Goal: Task Accomplishment & Management: Use online tool/utility

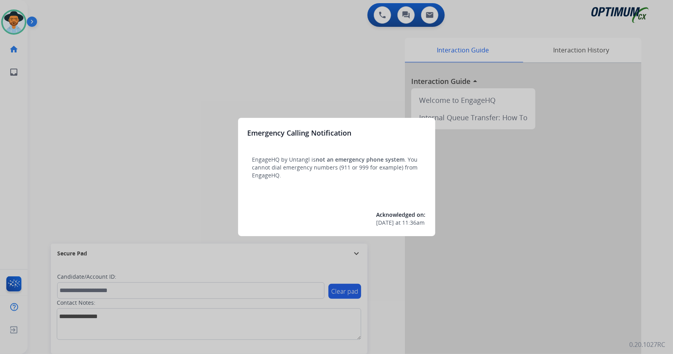
click at [547, 236] on div at bounding box center [336, 177] width 673 height 354
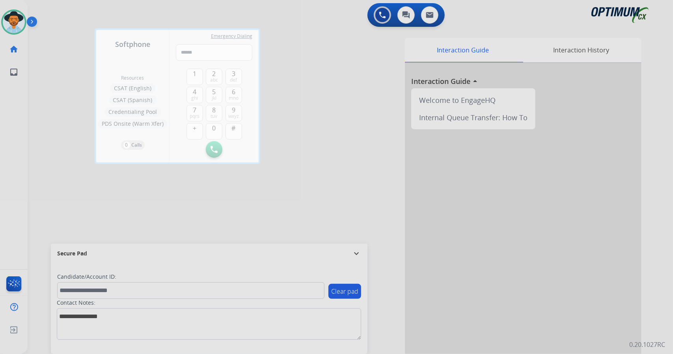
click at [314, 190] on div at bounding box center [336, 177] width 673 height 354
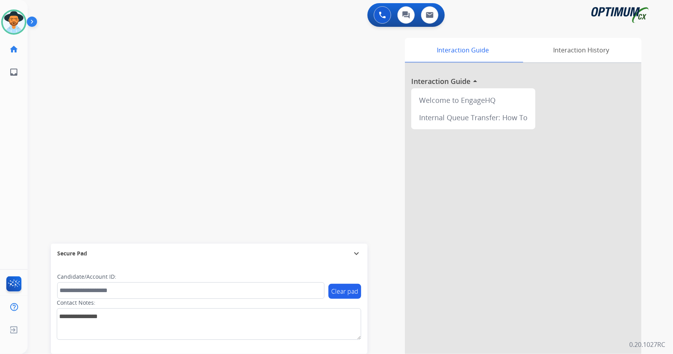
click at [144, 26] on div "0 Voice Interactions 0 Chat Interactions 0 Email Interactions" at bounding box center [345, 15] width 617 height 25
click at [210, 25] on div "0 Voice Interactions 0 Chat Interactions 0 Email Interactions" at bounding box center [345, 15] width 617 height 25
click at [114, 24] on div "0 Voice Interactions 0 Chat Interactions 0 Email Interactions" at bounding box center [345, 15] width 617 height 25
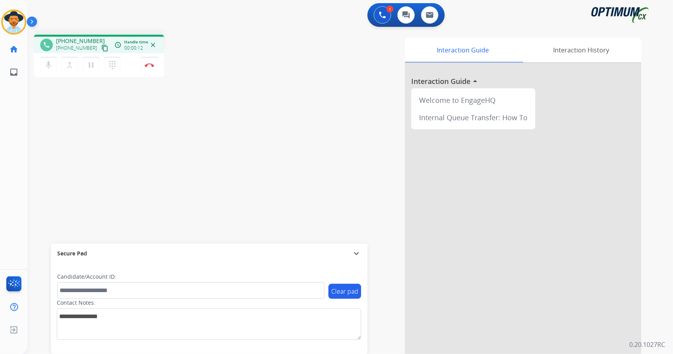
click at [223, 6] on div "1 Voice Interactions 0 Chat Interactions 0 Email Interactions" at bounding box center [345, 15] width 617 height 25
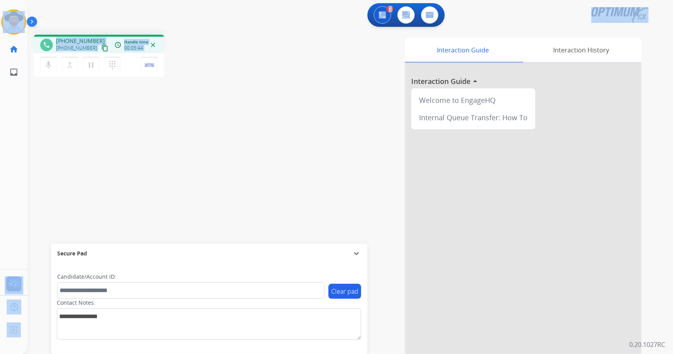
drag, startPoint x: 174, startPoint y: 64, endPoint x: 0, endPoint y: 20, distance: 179.7
click at [0, 20] on div "Outbound call Quit Outbound call Quit Schedule interaction + Add to my list Cus…" at bounding box center [336, 177] width 673 height 354
click at [78, 23] on div "1 Voice Interactions 0 Chat Interactions 0 Email Interactions" at bounding box center [345, 15] width 617 height 25
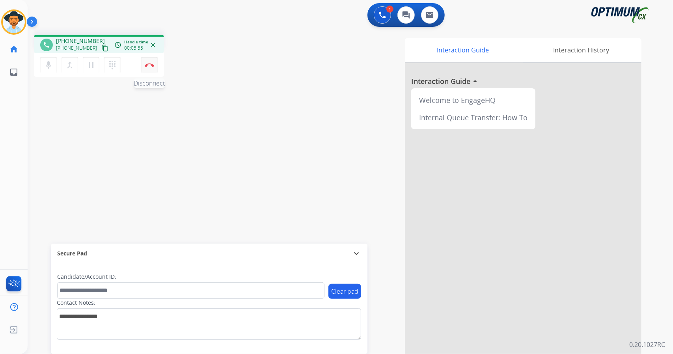
click at [147, 59] on button "Disconnect" at bounding box center [149, 65] width 17 height 17
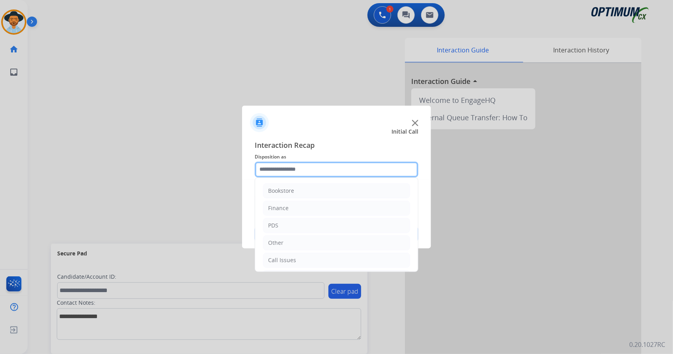
click at [286, 166] on input "text" at bounding box center [337, 170] width 164 height 16
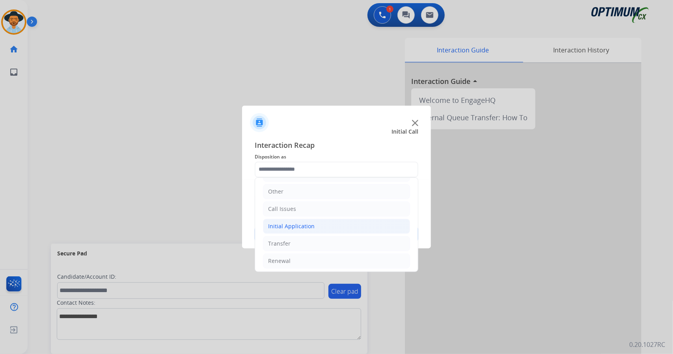
click at [329, 224] on li "Initial Application" at bounding box center [336, 226] width 147 height 15
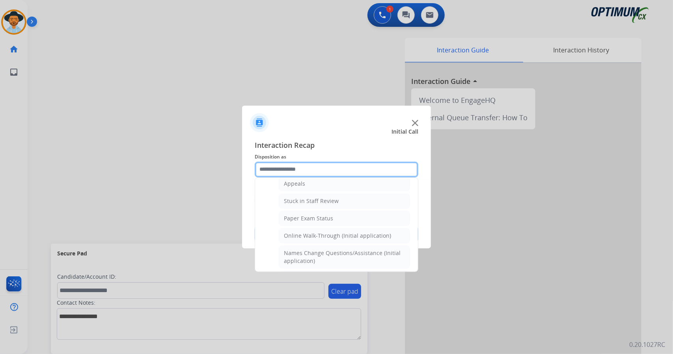
scroll to position [143, 0]
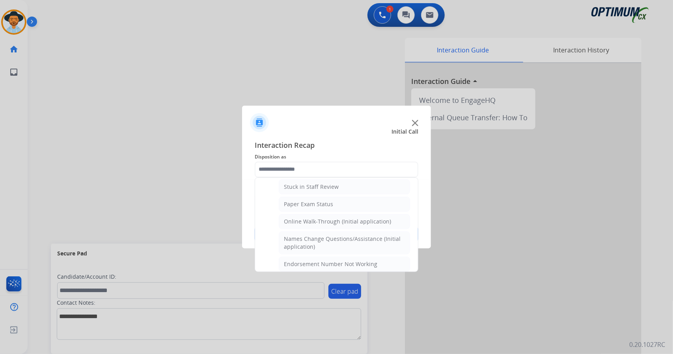
click at [329, 224] on li "Online Walk-Through (Initial application)" at bounding box center [344, 221] width 131 height 15
type input "**********"
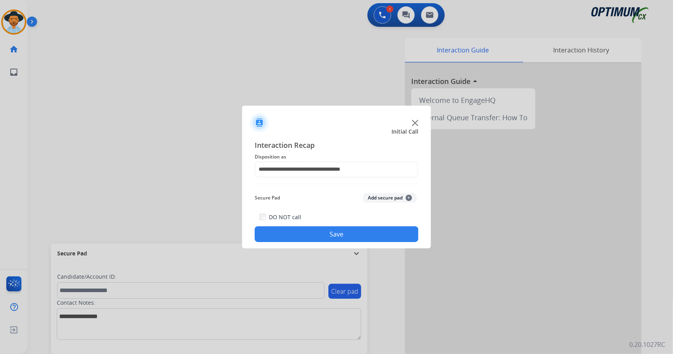
click at [333, 234] on button "Save" at bounding box center [337, 234] width 164 height 16
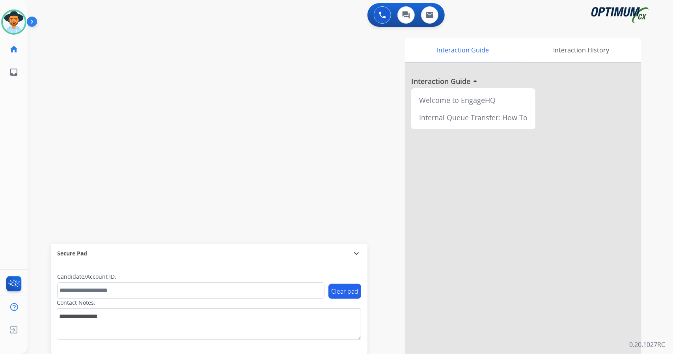
click at [92, 7] on div "0 Voice Interactions 0 Chat Interactions 0 Email Interactions" at bounding box center [345, 15] width 617 height 25
click at [110, 20] on div "0 Voice Interactions 0 Chat Interactions 0 Email Interactions" at bounding box center [345, 15] width 617 height 25
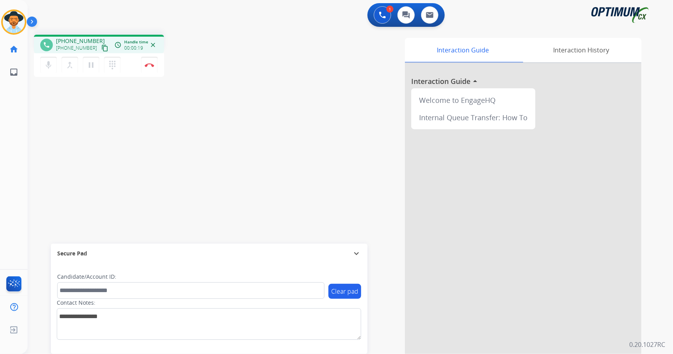
click at [236, 11] on div "1 Voice Interactions 0 Chat Interactions 0 Email Interactions" at bounding box center [345, 15] width 617 height 25
click at [153, 64] on img at bounding box center [149, 65] width 9 height 4
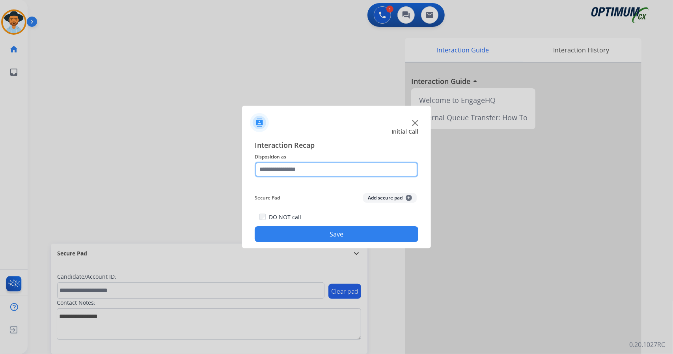
click at [317, 170] on input "text" at bounding box center [337, 170] width 164 height 16
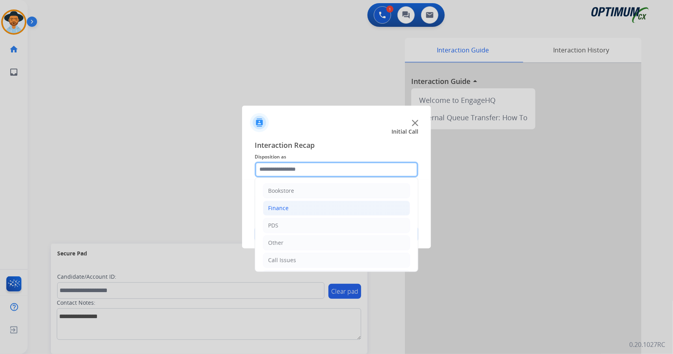
scroll to position [51, 0]
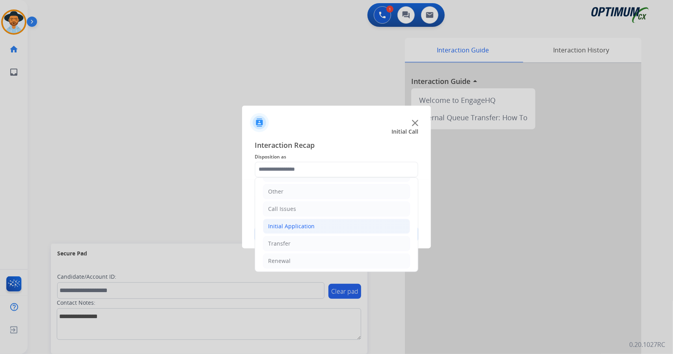
click at [312, 220] on li "Initial Application" at bounding box center [336, 226] width 147 height 15
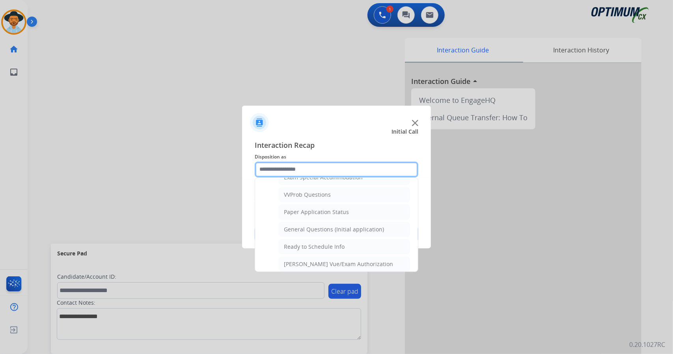
scroll to position [422, 0]
click at [312, 223] on div "General Questions (Initial application)" at bounding box center [334, 227] width 100 height 8
type input "**********"
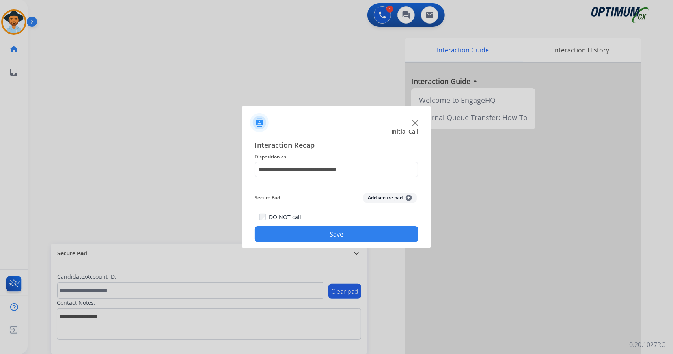
click at [307, 229] on button "Save" at bounding box center [337, 234] width 164 height 16
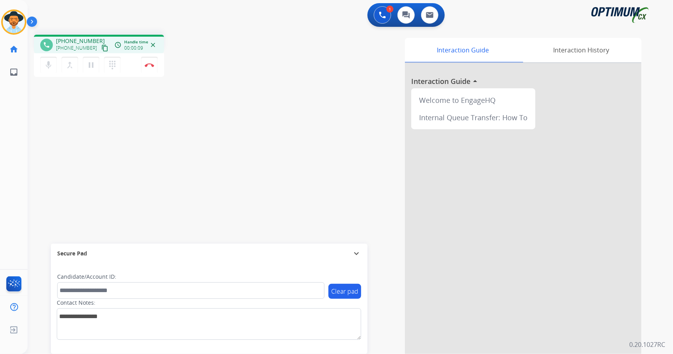
click at [263, 12] on div "1 Voice Interactions 0 Chat Interactions 0 Email Interactions" at bounding box center [345, 15] width 617 height 25
click at [149, 73] on div "mic Mute merge_type Bridge pause Hold dialpad Dialpad Disconnect" at bounding box center [99, 65] width 130 height 24
click at [154, 69] on button "Disconnect" at bounding box center [149, 65] width 17 height 17
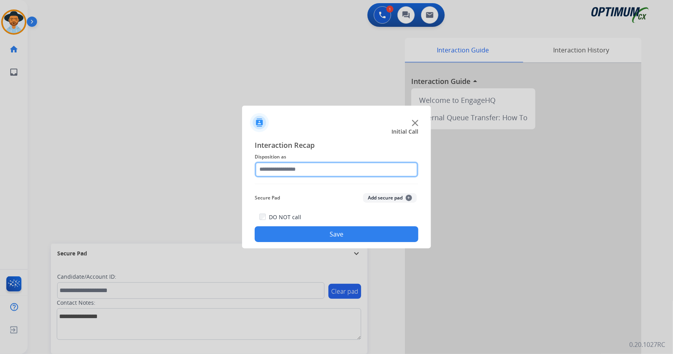
click at [359, 169] on input "text" at bounding box center [337, 170] width 164 height 16
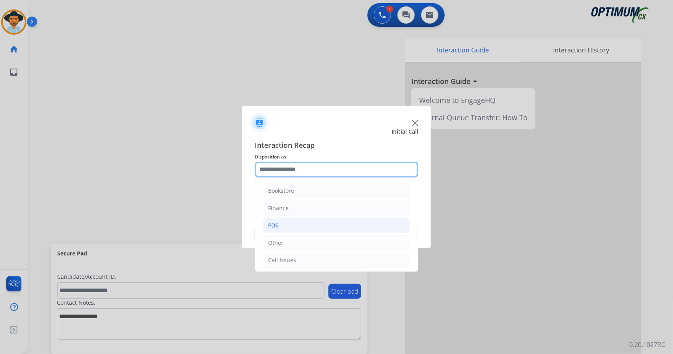
scroll to position [51, 0]
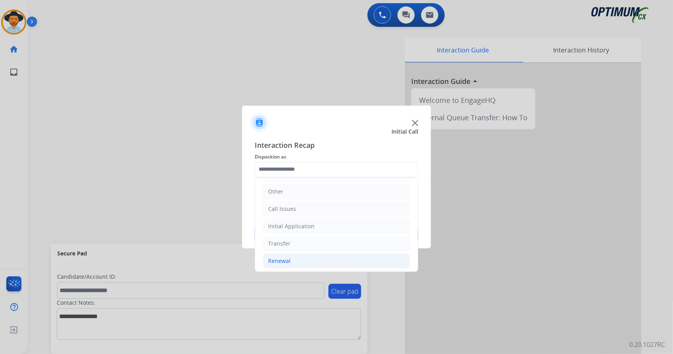
click at [289, 260] on div "Renewal" at bounding box center [279, 261] width 22 height 8
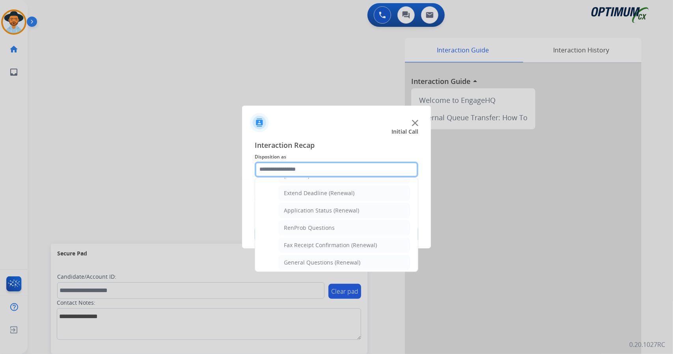
scroll to position [164, 0]
click at [291, 259] on div "General Questions (Renewal)" at bounding box center [322, 260] width 76 height 8
type input "**********"
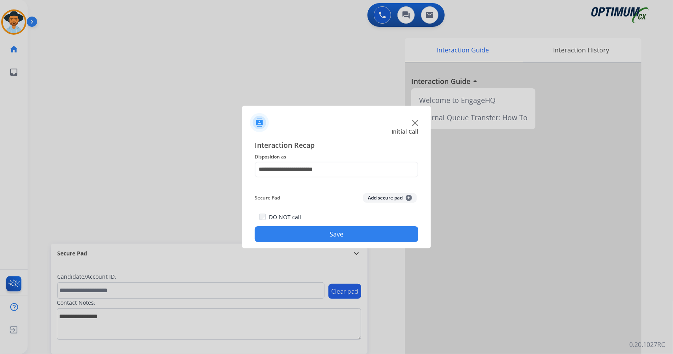
click at [323, 229] on button "Save" at bounding box center [337, 234] width 164 height 16
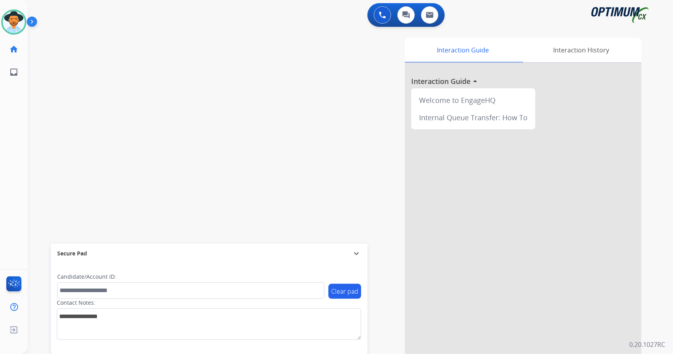
click at [302, 99] on div "Interaction Guide Interaction History Interaction Guide arrow_drop_up Welcome t…" at bounding box center [446, 197] width 390 height 319
click at [226, 11] on div "0 Voice Interactions 0 Chat Interactions 0 Email Interactions" at bounding box center [345, 15] width 617 height 25
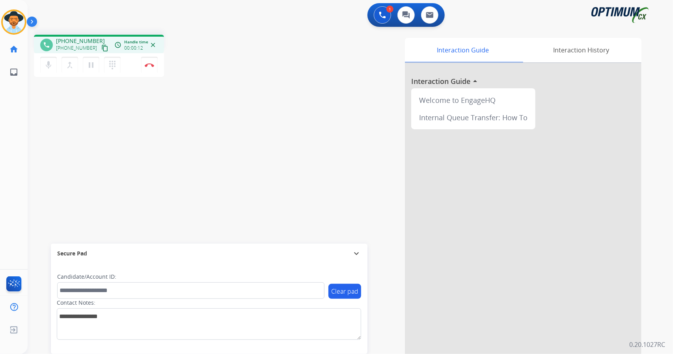
click at [219, 26] on div "1 Voice Interactions 0 Chat Interactions 0 Email Interactions" at bounding box center [345, 15] width 617 height 25
click at [150, 66] on img at bounding box center [149, 65] width 9 height 4
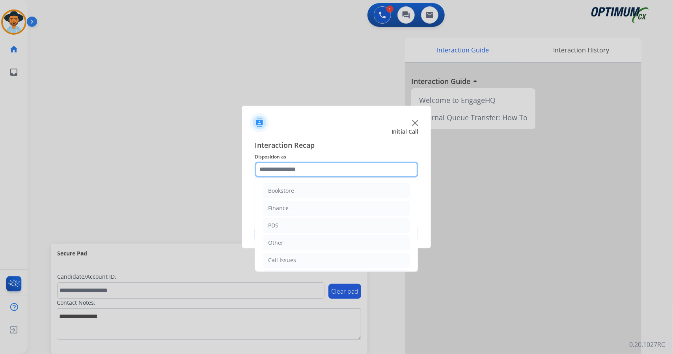
click at [299, 174] on input "text" at bounding box center [337, 170] width 164 height 16
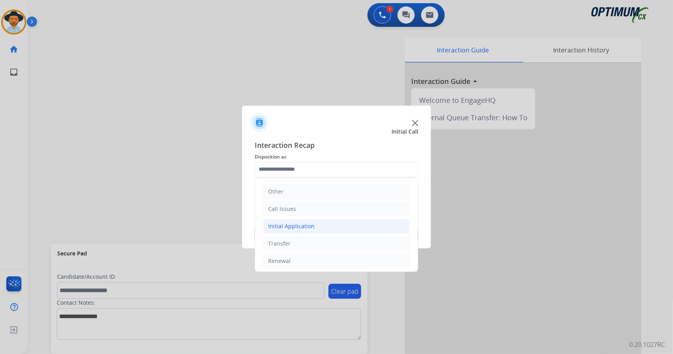
click at [307, 224] on div "Initial Application" at bounding box center [291, 226] width 46 height 8
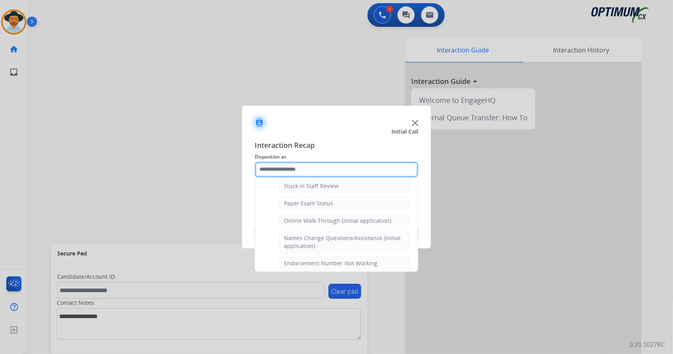
scroll to position [144, 0]
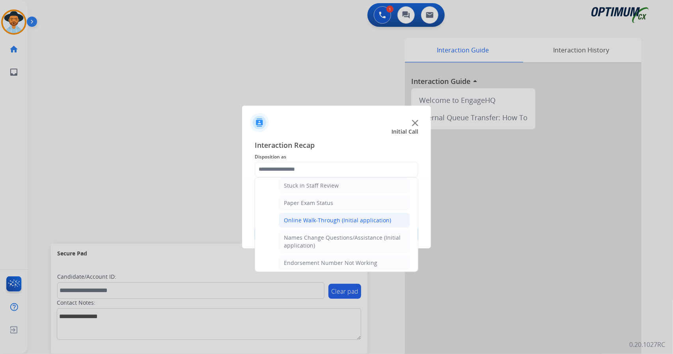
click at [303, 220] on div "Online Walk-Through (Initial application)" at bounding box center [337, 220] width 107 height 8
type input "**********"
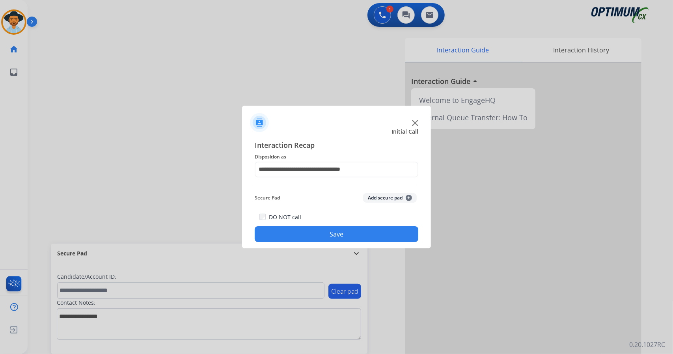
click at [303, 230] on button "Save" at bounding box center [337, 234] width 164 height 16
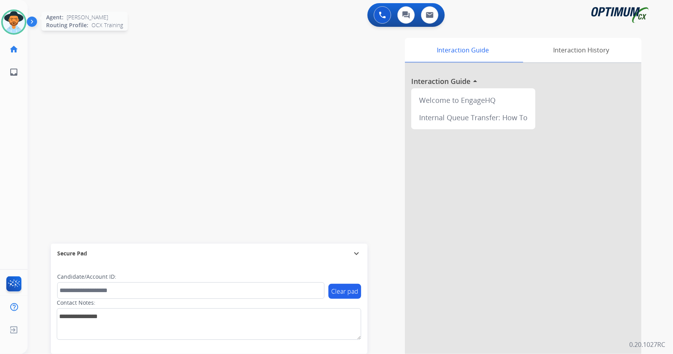
click at [7, 27] on img at bounding box center [14, 22] width 22 height 22
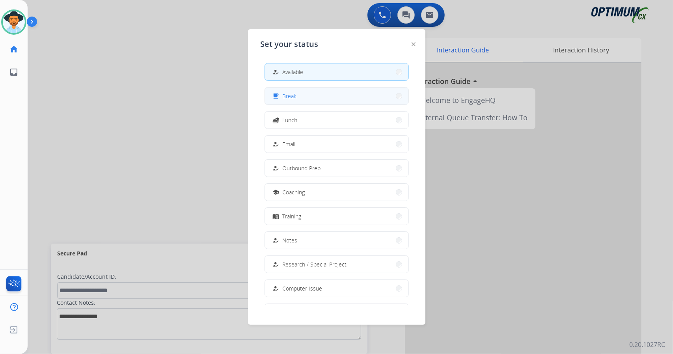
click at [306, 102] on button "free_breakfast Break" at bounding box center [336, 95] width 143 height 17
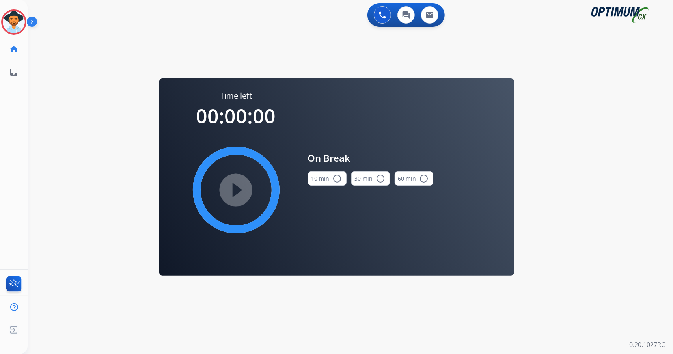
click at [596, 214] on div "0 Voice Interactions 0 Chat Interactions 0 Email Interactions swap_horiz Break …" at bounding box center [350, 177] width 645 height 354
click at [329, 178] on button "10 min radio_button_unchecked" at bounding box center [327, 178] width 39 height 14
click at [231, 191] on mat-icon "play_circle_filled" at bounding box center [235, 189] width 9 height 9
click at [4, 17] on circle at bounding box center [13, 21] width 23 height 23
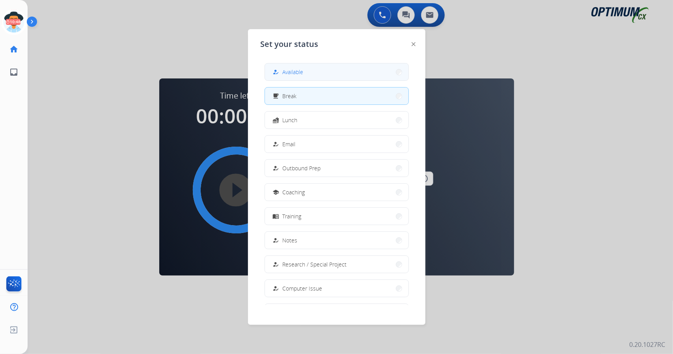
click at [321, 69] on button "how_to_reg Available" at bounding box center [336, 71] width 143 height 17
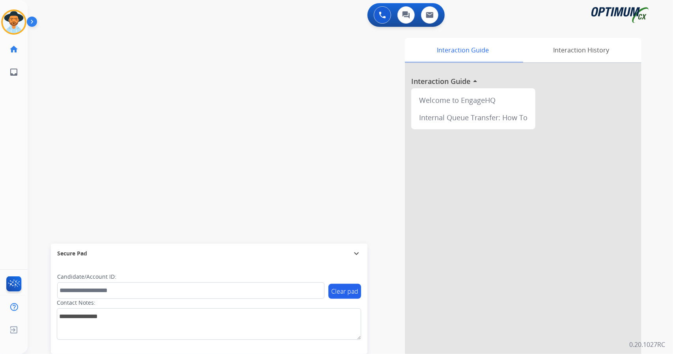
click at [632, 222] on div at bounding box center [523, 210] width 236 height 294
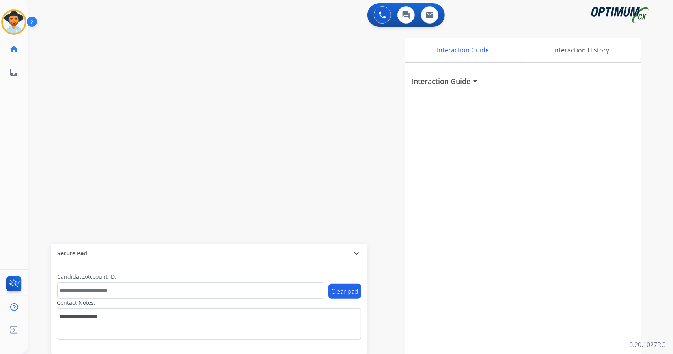
click at [304, 108] on div "Interaction Guide Interaction History Interaction Guide arrow_drop_down" at bounding box center [446, 197] width 390 height 319
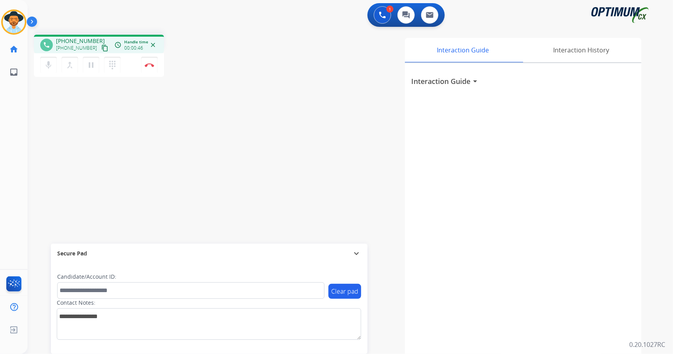
click at [253, 30] on div "phone +12027510375 +12027510375 content_copy access_time Call metrics Queue 00:…" at bounding box center [341, 192] width 626 height 329
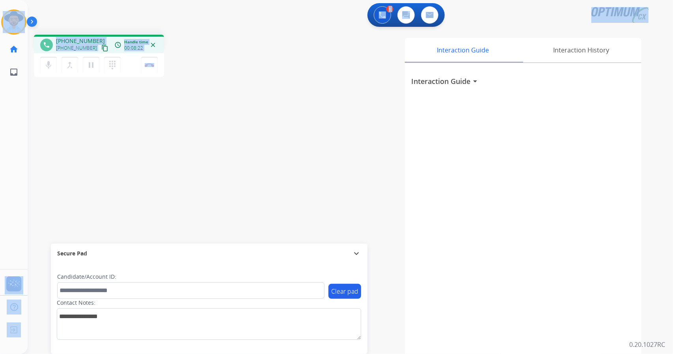
drag, startPoint x: 187, startPoint y: 71, endPoint x: 0, endPoint y: 25, distance: 192.8
click at [0, 25] on div "Outbound call Quit Outbound call Quit Schedule interaction + Add to my list Cus…" at bounding box center [336, 177] width 673 height 354
click at [93, 16] on div "1 Voice Interactions 0 Chat Interactions 0 Email Interactions" at bounding box center [345, 15] width 617 height 25
drag, startPoint x: 2, startPoint y: 4, endPoint x: 172, endPoint y: 154, distance: 226.4
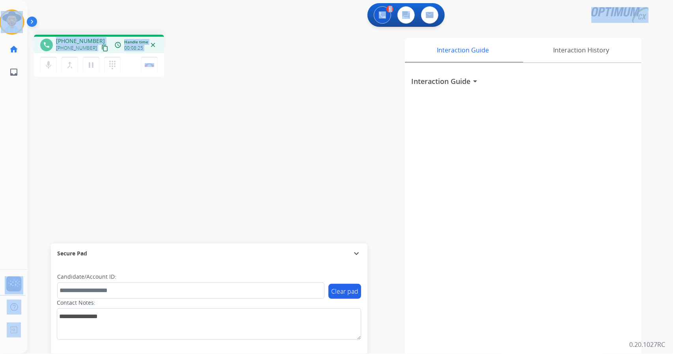
click at [172, 154] on div "Outbound call Quit Outbound call Quit Schedule interaction + Add to my list Cus…" at bounding box center [336, 177] width 673 height 354
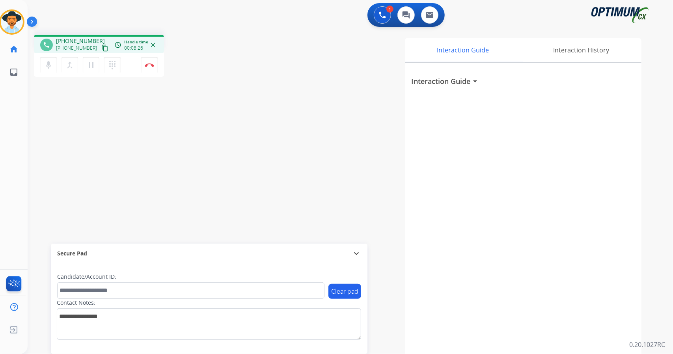
click at [230, 105] on div "phone +12027510375 +12027510375 content_copy access_time Call metrics Queue 00:…" at bounding box center [341, 192] width 626 height 329
click at [154, 59] on button "Disconnect" at bounding box center [149, 65] width 17 height 17
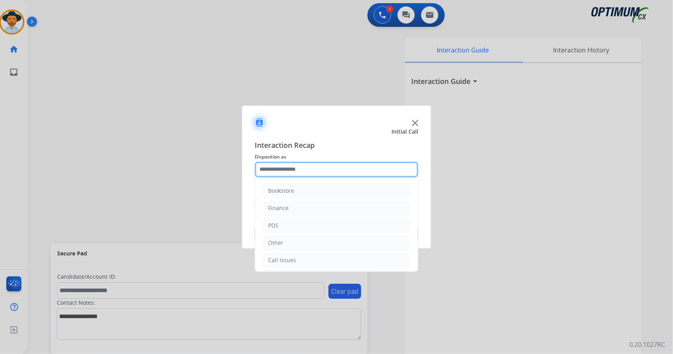
click at [315, 171] on input "text" at bounding box center [337, 170] width 164 height 16
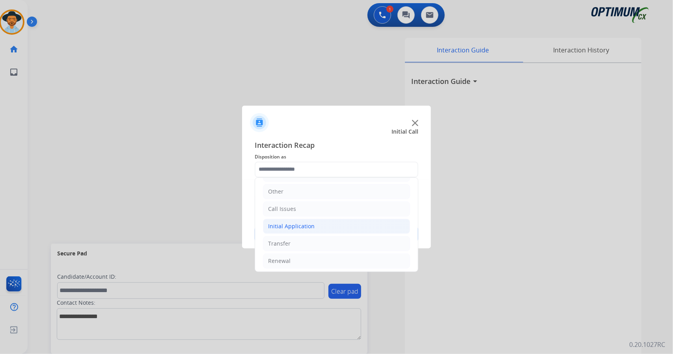
click at [317, 231] on li "Initial Application" at bounding box center [336, 226] width 147 height 15
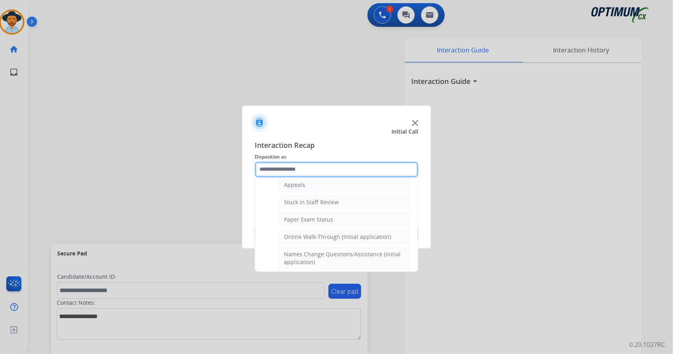
scroll to position [128, 0]
click at [317, 232] on div "Online Walk-Through (Initial application)" at bounding box center [337, 236] width 107 height 8
type input "**********"
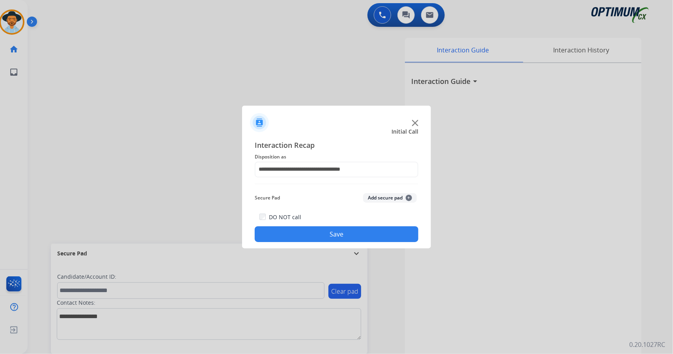
click at [318, 232] on button "Save" at bounding box center [337, 234] width 164 height 16
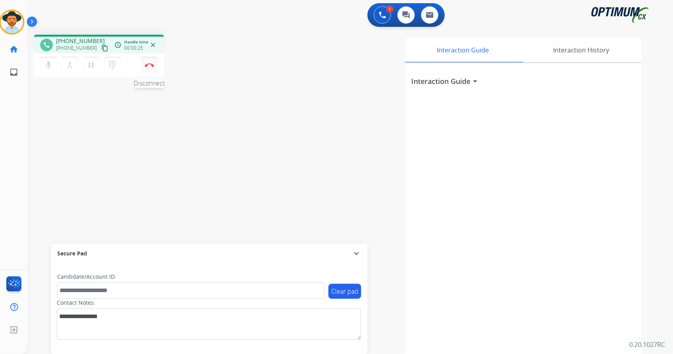
click at [149, 69] on button "Disconnect" at bounding box center [149, 65] width 17 height 17
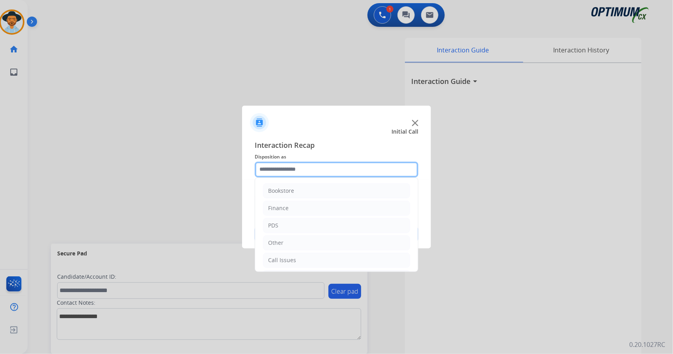
click at [318, 166] on input "text" at bounding box center [337, 170] width 164 height 16
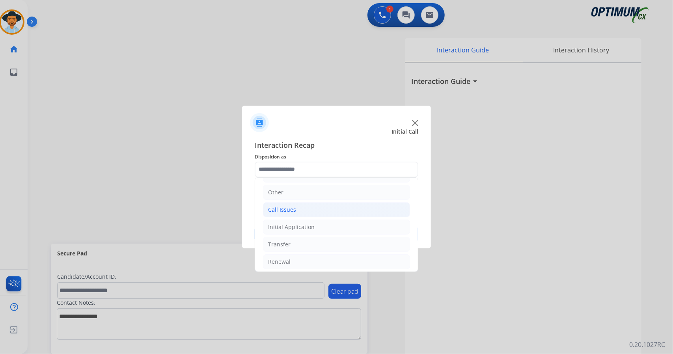
click at [322, 208] on li "Call Issues" at bounding box center [336, 209] width 147 height 15
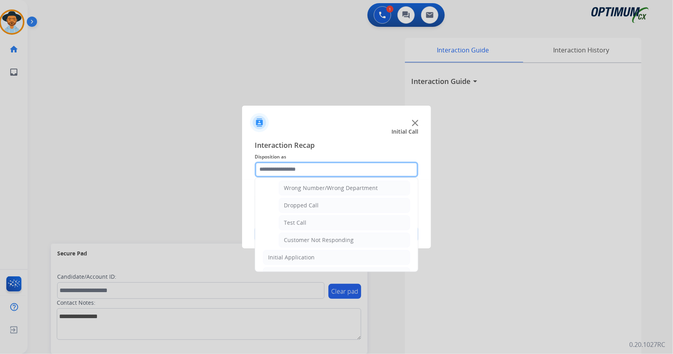
scroll to position [109, 0]
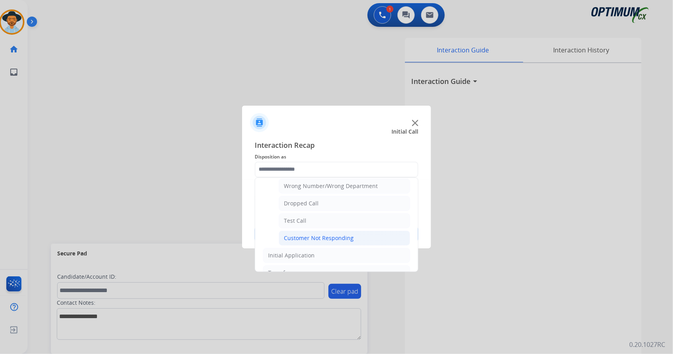
click at [318, 237] on div "Customer Not Responding" at bounding box center [319, 238] width 70 height 8
type input "**********"
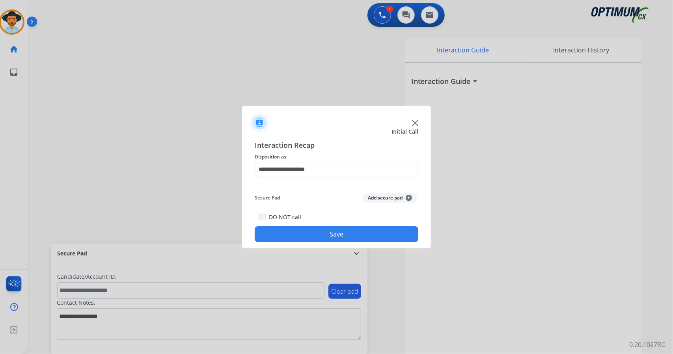
click at [318, 230] on button "Save" at bounding box center [337, 234] width 164 height 16
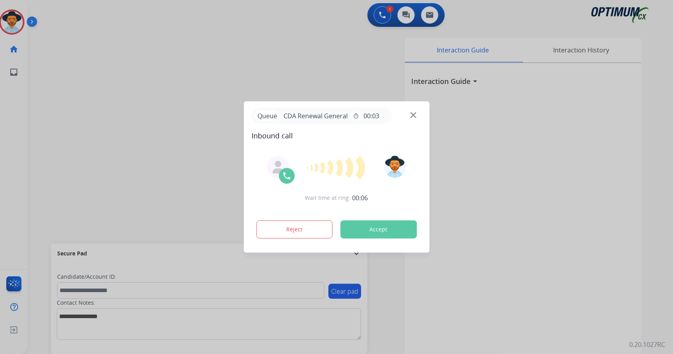
click at [374, 224] on button "Accept" at bounding box center [378, 229] width 76 height 18
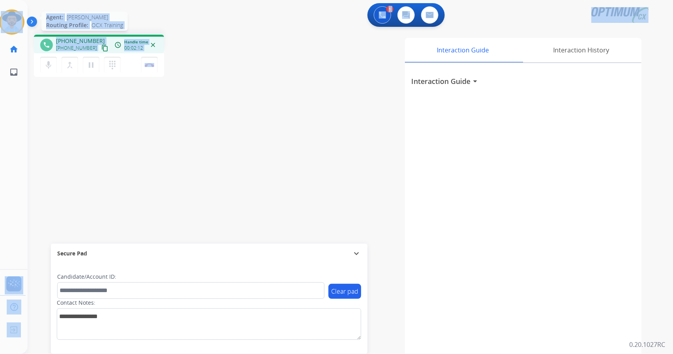
drag, startPoint x: 186, startPoint y: 71, endPoint x: 2, endPoint y: 19, distance: 191.7
click at [2, 19] on div "Outbound call Quit Outbound call Quit Schedule interaction + Add to my list Cus…" at bounding box center [336, 177] width 673 height 354
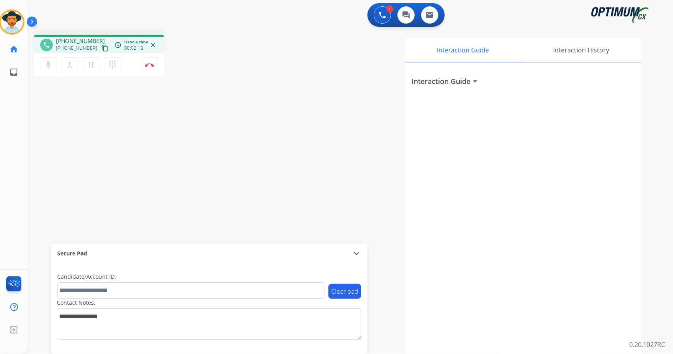
click at [307, 134] on div "Interaction Guide Interaction History Interaction Guide arrow_drop_down" at bounding box center [446, 197] width 390 height 319
click at [253, 71] on div "Interaction Guide Interaction History Interaction Guide arrow_drop_down" at bounding box center [446, 197] width 390 height 319
click at [150, 65] on img at bounding box center [149, 65] width 9 height 4
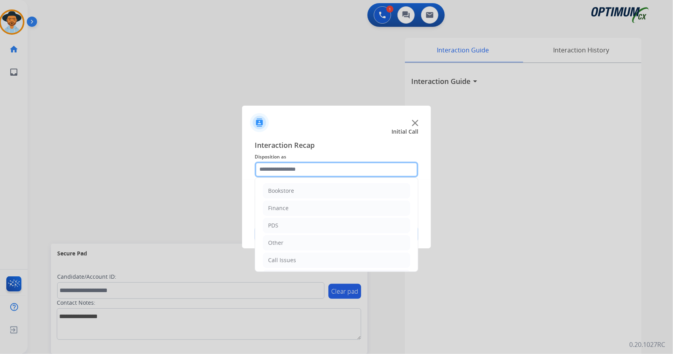
click at [361, 164] on input "text" at bounding box center [337, 170] width 164 height 16
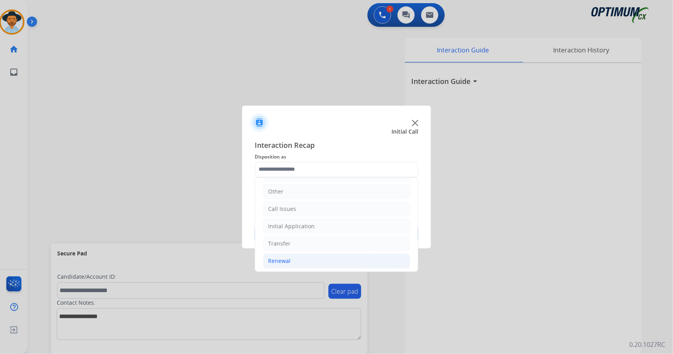
click at [330, 261] on li "Renewal" at bounding box center [336, 260] width 147 height 15
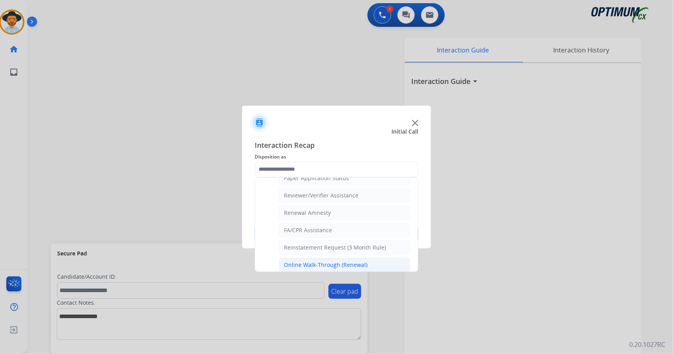
click at [338, 264] on li "Online Walk-Through (Renewal)" at bounding box center [344, 264] width 131 height 15
type input "**********"
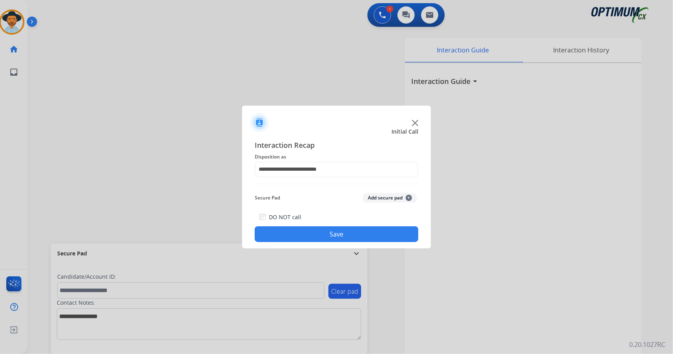
click at [333, 238] on button "Save" at bounding box center [337, 234] width 164 height 16
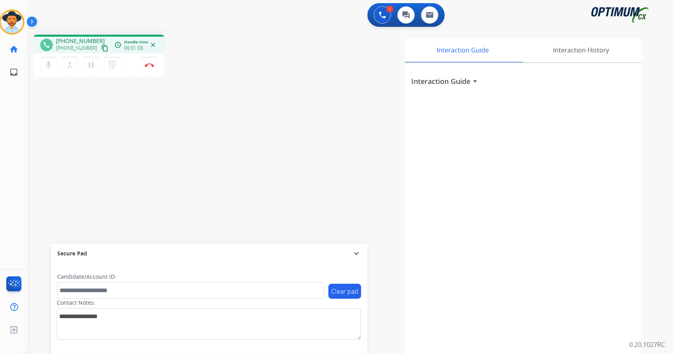
click at [282, 29] on div "phone +12085460112 +12085460112 content_copy access_time Call metrics Queue 00:…" at bounding box center [341, 192] width 626 height 329
click at [149, 70] on button "Disconnect" at bounding box center [149, 65] width 17 height 17
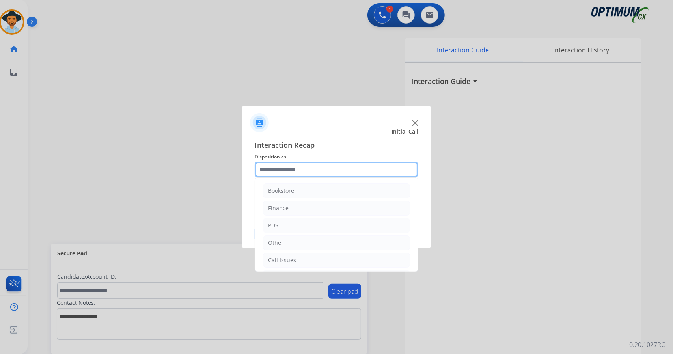
click at [274, 172] on input "text" at bounding box center [337, 170] width 164 height 16
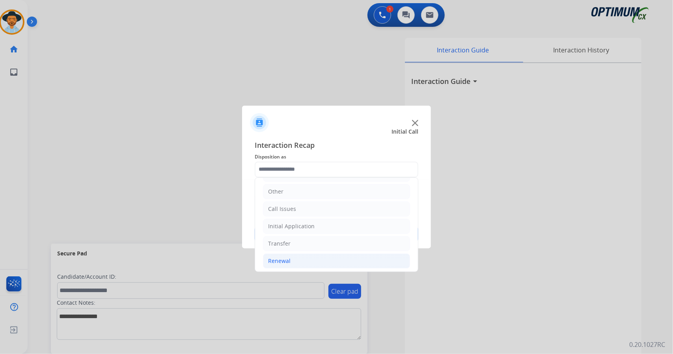
click at [303, 256] on li "Renewal" at bounding box center [336, 260] width 147 height 15
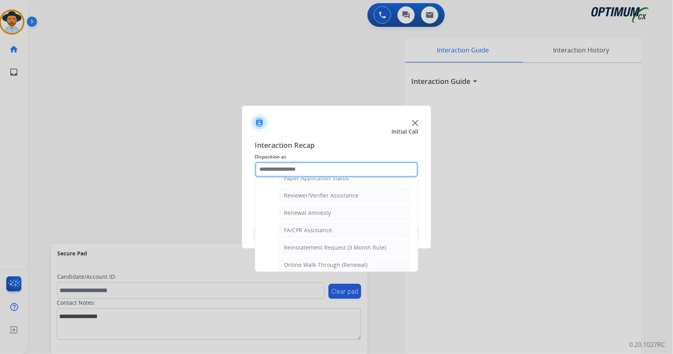
scroll to position [298, 0]
click at [303, 261] on div "Online Walk-Through (Renewal)" at bounding box center [326, 265] width 84 height 8
type input "**********"
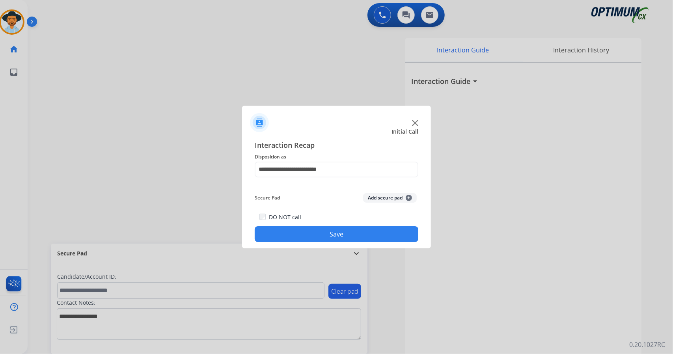
click at [301, 234] on button "Save" at bounding box center [337, 234] width 164 height 16
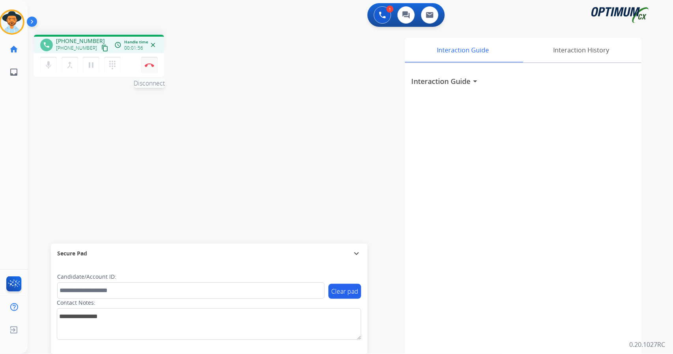
click at [152, 71] on button "Disconnect" at bounding box center [149, 65] width 17 height 17
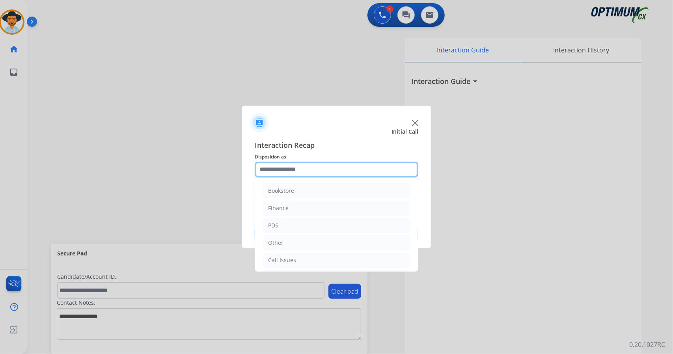
click at [318, 166] on input "text" at bounding box center [337, 170] width 164 height 16
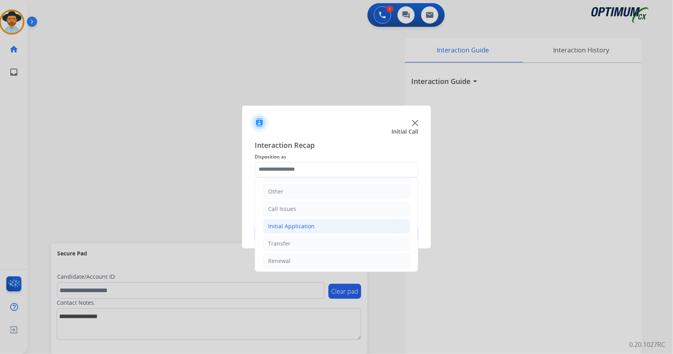
click at [316, 224] on li "Initial Application" at bounding box center [336, 226] width 147 height 15
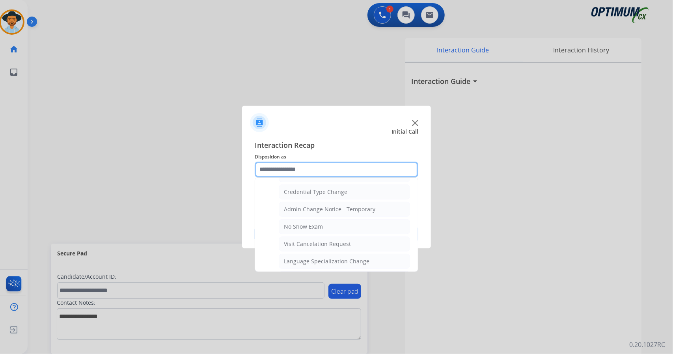
scroll to position [319, 0]
click at [305, 188] on div "Credential Type Change" at bounding box center [315, 192] width 63 height 8
type input "**********"
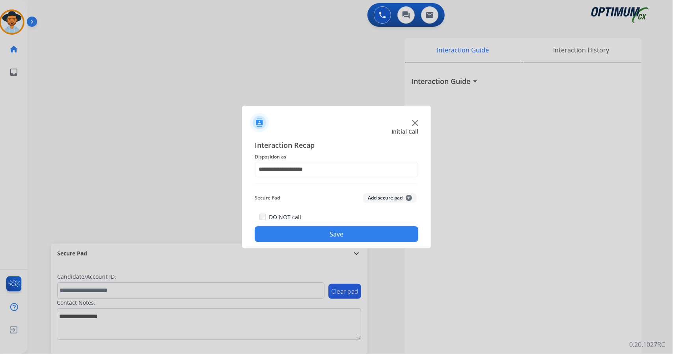
click at [326, 237] on button "Save" at bounding box center [337, 234] width 164 height 16
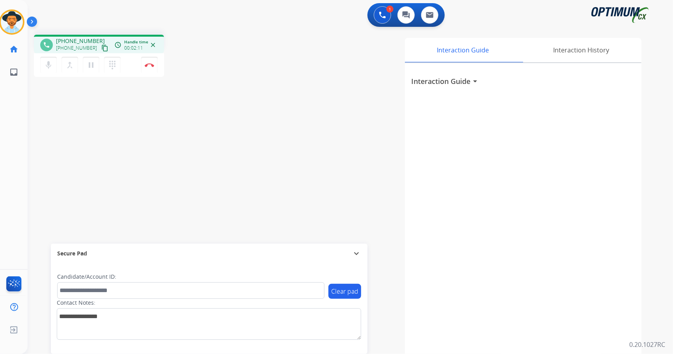
click at [581, 134] on div "Interaction Guide arrow_drop_down" at bounding box center [523, 210] width 236 height 294
click at [147, 70] on button "Disconnect" at bounding box center [149, 65] width 17 height 17
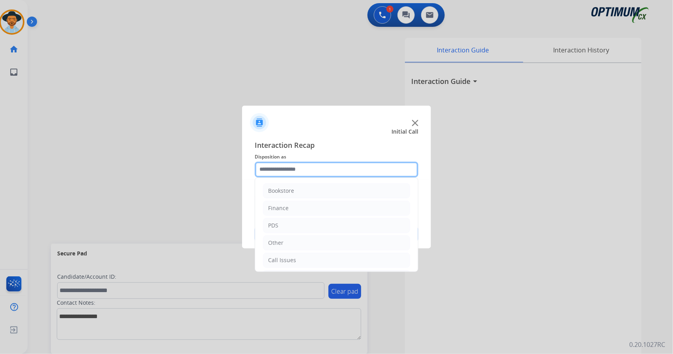
click at [282, 166] on input "text" at bounding box center [337, 170] width 164 height 16
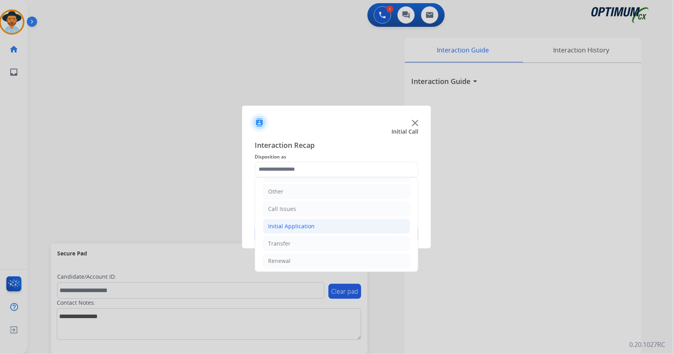
click at [281, 224] on div "Initial Application" at bounding box center [291, 226] width 46 height 8
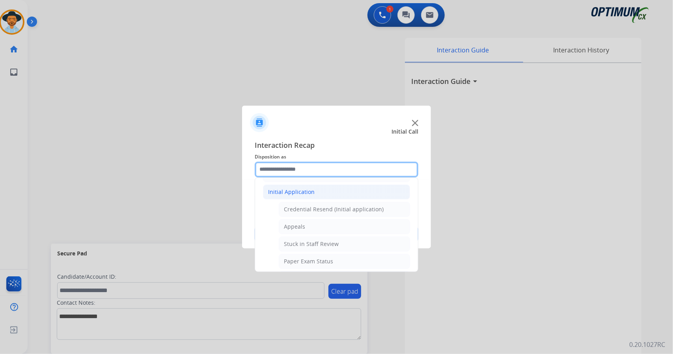
scroll to position [87, 0]
click at [281, 224] on li "Appeals" at bounding box center [344, 225] width 131 height 15
type input "*******"
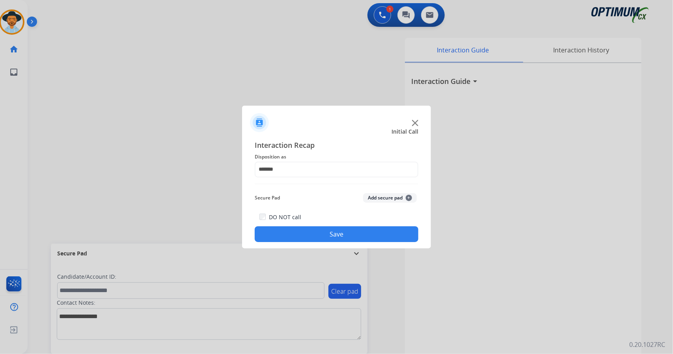
click at [293, 239] on button "Save" at bounding box center [337, 234] width 164 height 16
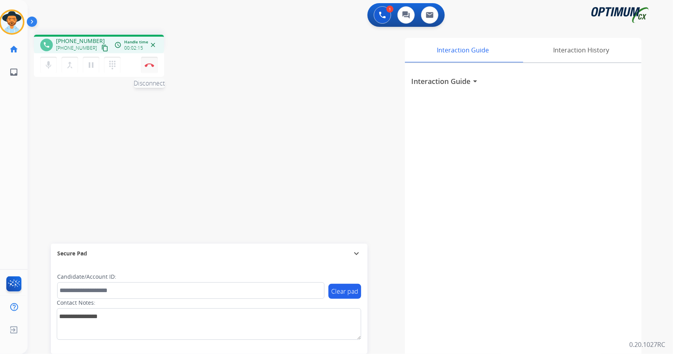
click at [147, 66] on img at bounding box center [149, 65] width 9 height 4
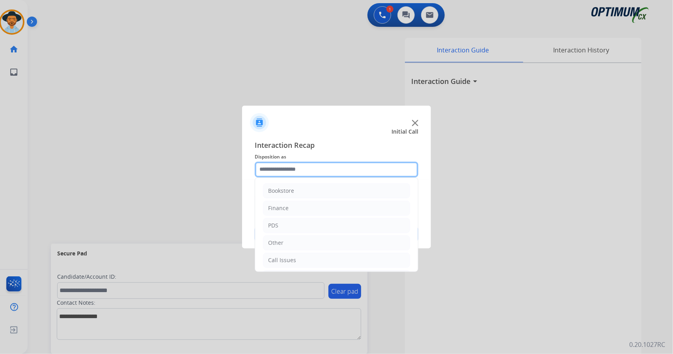
click at [304, 165] on input "text" at bounding box center [337, 170] width 164 height 16
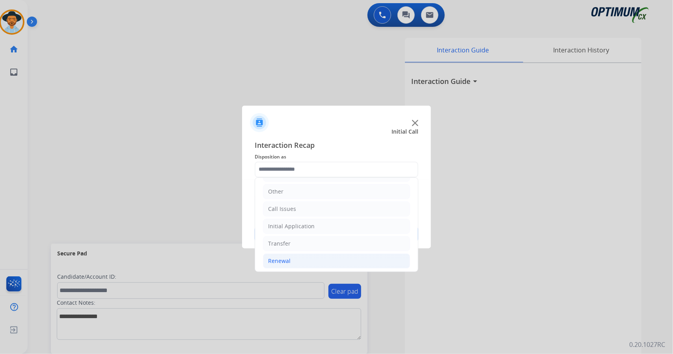
click at [301, 256] on li "Renewal" at bounding box center [336, 260] width 147 height 15
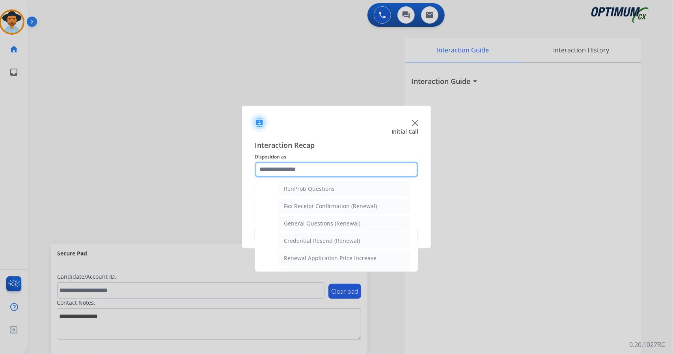
scroll to position [201, 0]
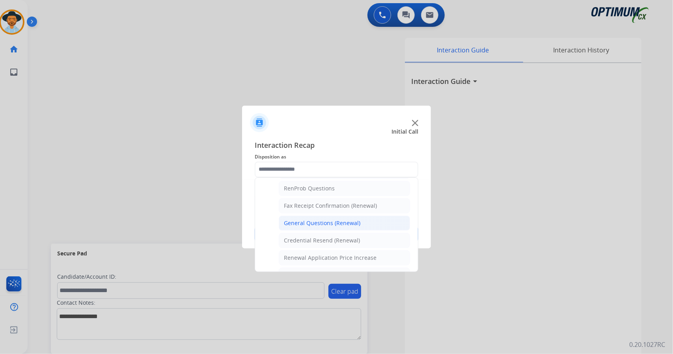
click at [306, 221] on div "General Questions (Renewal)" at bounding box center [322, 223] width 76 height 8
type input "**********"
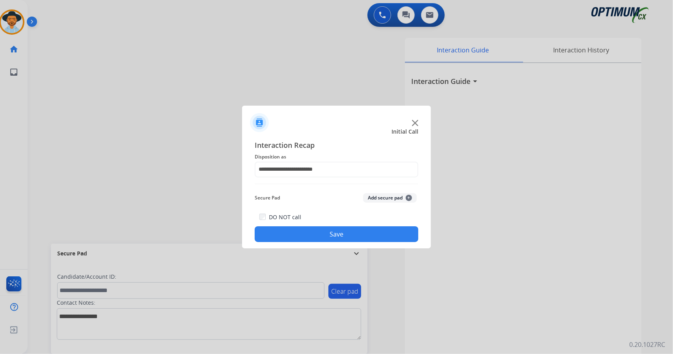
click at [305, 241] on button "Save" at bounding box center [337, 234] width 164 height 16
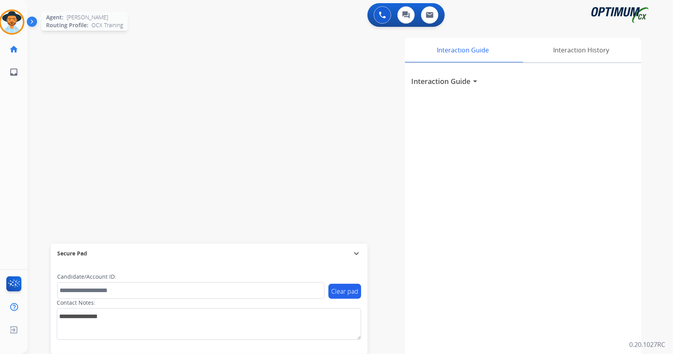
click at [11, 18] on img at bounding box center [12, 22] width 22 height 22
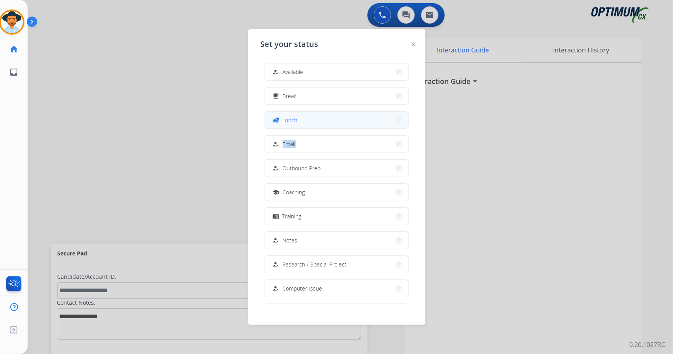
drag, startPoint x: 312, startPoint y: 129, endPoint x: 304, endPoint y: 122, distance: 10.6
click at [304, 122] on div "how_to_reg Available free_breakfast Break fastfood Lunch how_to_reg Email how_t…" at bounding box center [336, 181] width 152 height 248
click at [304, 122] on button "fastfood Lunch" at bounding box center [336, 120] width 143 height 17
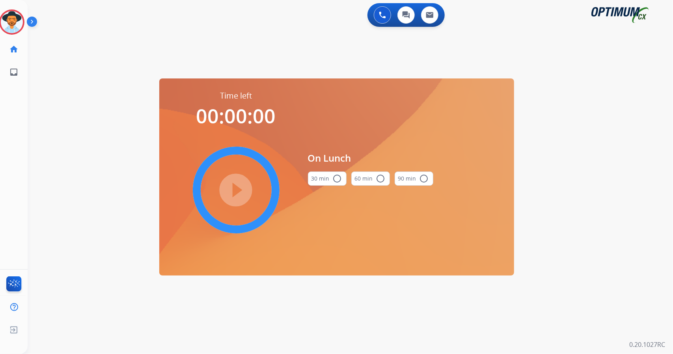
click at [614, 109] on div "0 Voice Interactions 0 Chat Interactions 0 Email Interactions swap_horiz Break …" at bounding box center [350, 177] width 645 height 354
click at [333, 175] on mat-icon "radio_button_unchecked" at bounding box center [337, 178] width 9 height 9
click at [232, 195] on mat-icon "play_circle_filled" at bounding box center [235, 189] width 9 height 9
click at [34, 112] on div "0 Voice Interactions 0 Chat Interactions 0 Email Interactions swap_horiz Break …" at bounding box center [350, 177] width 645 height 354
